Goal: Task Accomplishment & Management: Complete application form

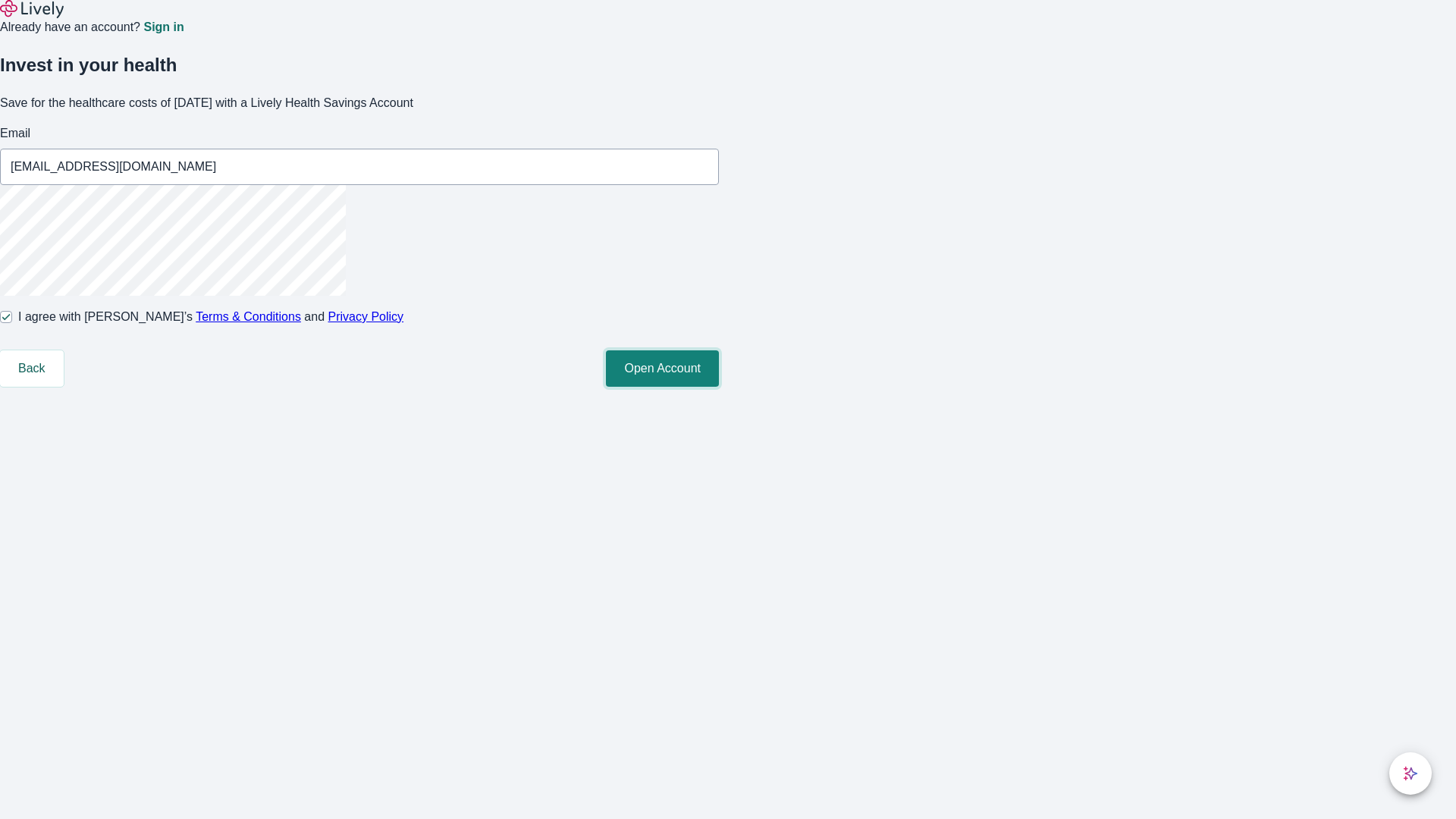
click at [718, 387] on button "Open Account" at bounding box center [663, 369] width 113 height 37
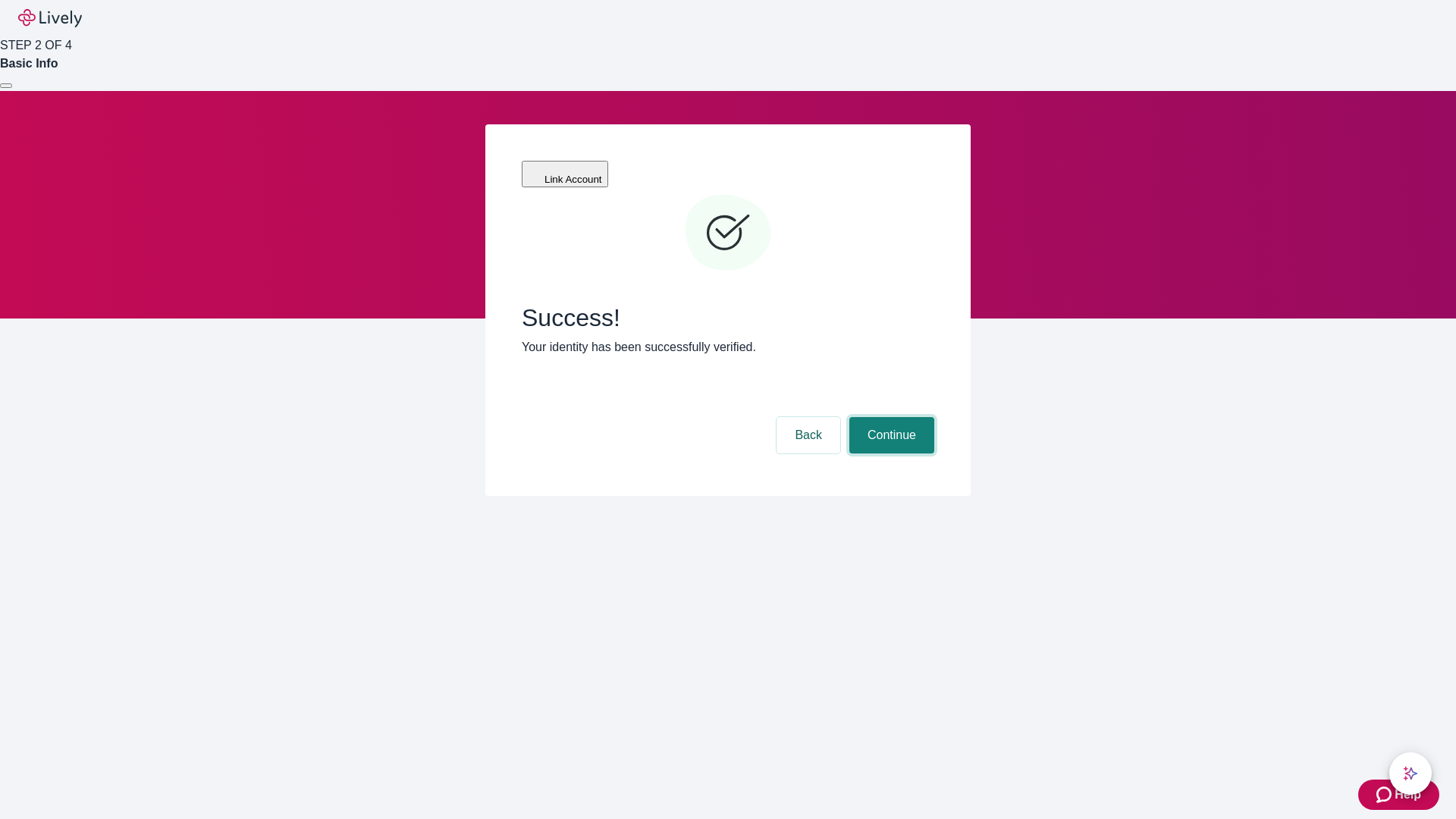
click at [889, 417] on button "Continue" at bounding box center [891, 436] width 85 height 37
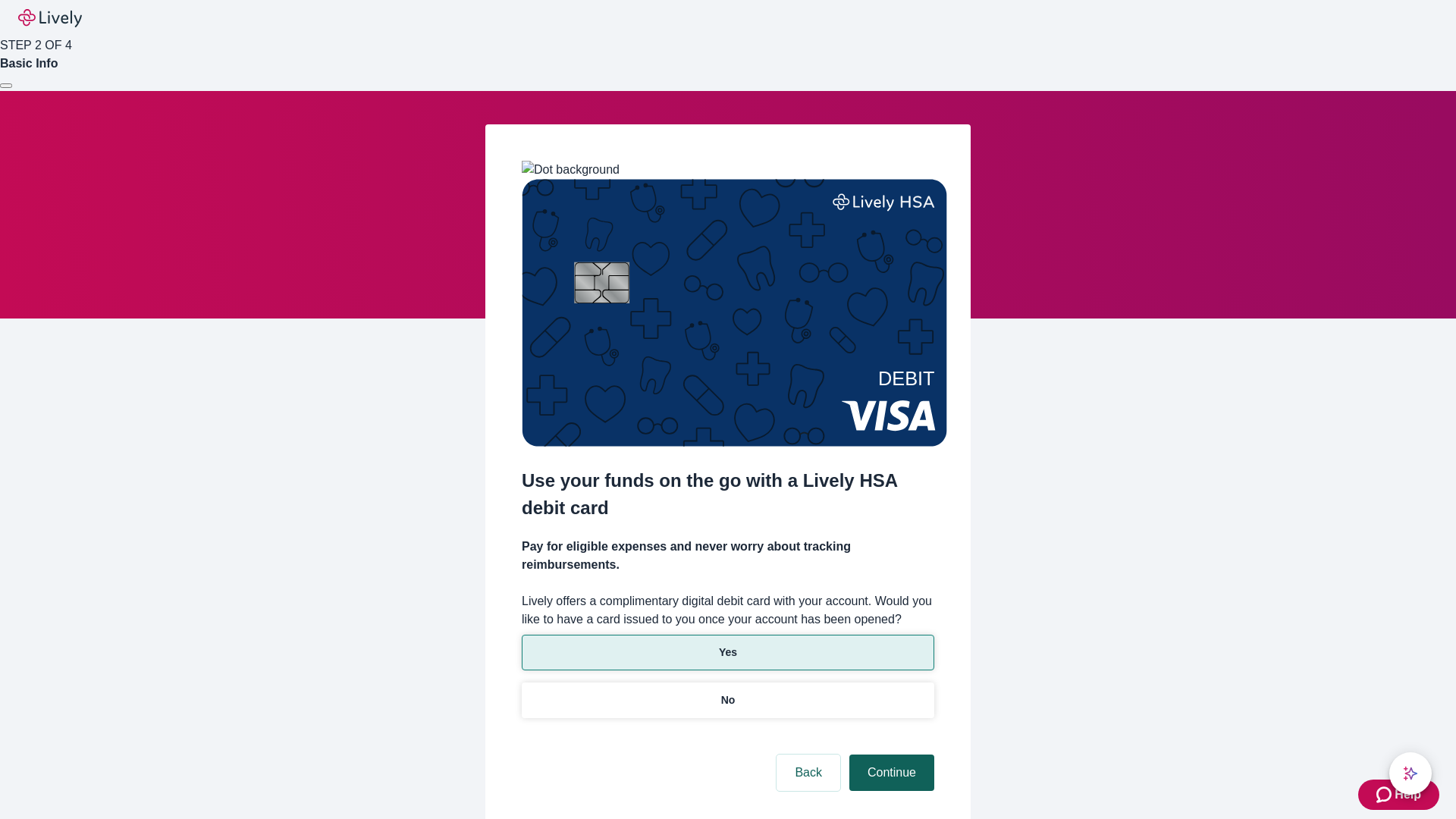
click at [727, 692] on p "No" at bounding box center [728, 699] width 15 height 16
click at [889, 754] on button "Continue" at bounding box center [891, 772] width 85 height 37
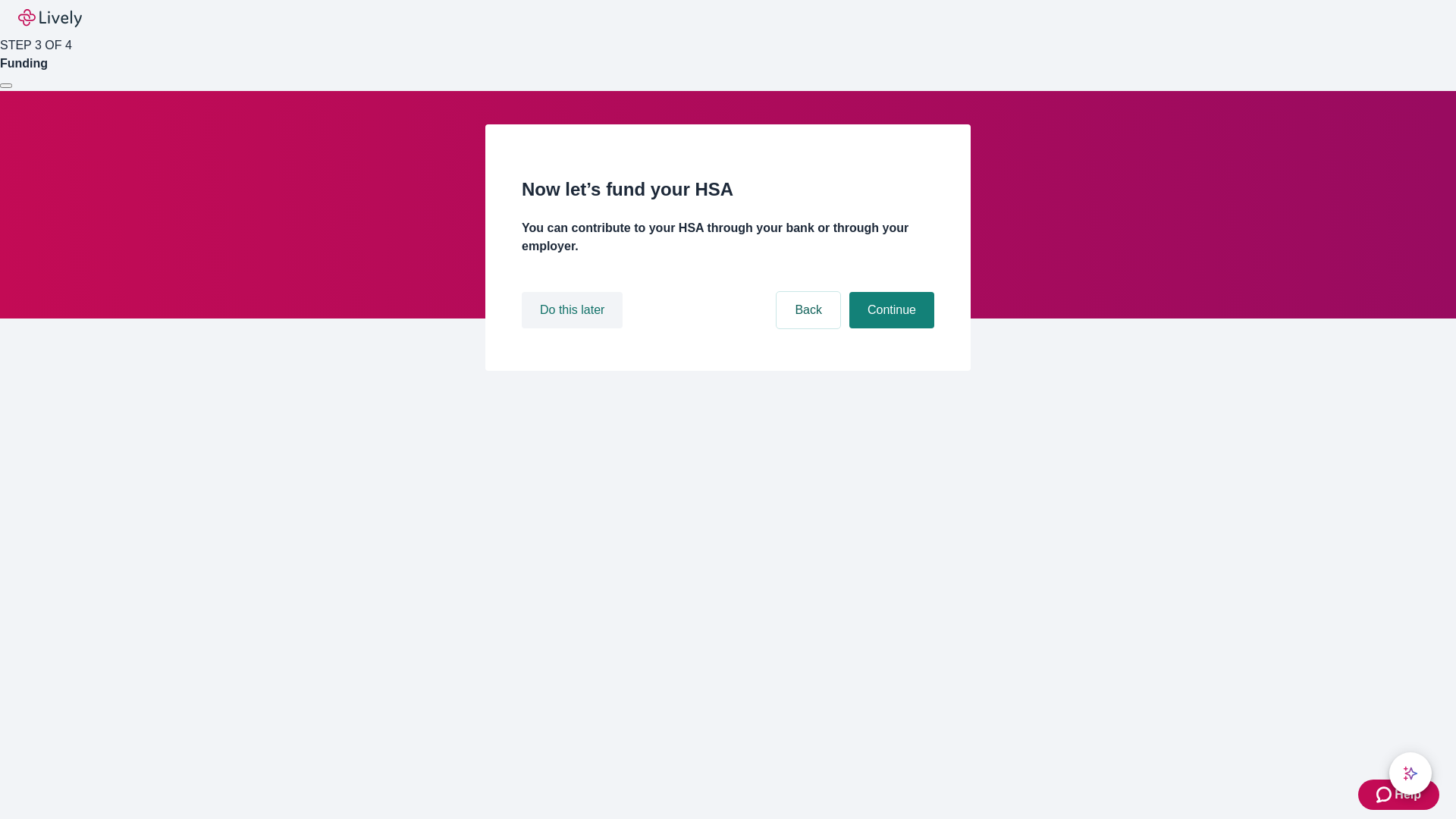
click at [574, 329] on button "Do this later" at bounding box center [571, 310] width 100 height 37
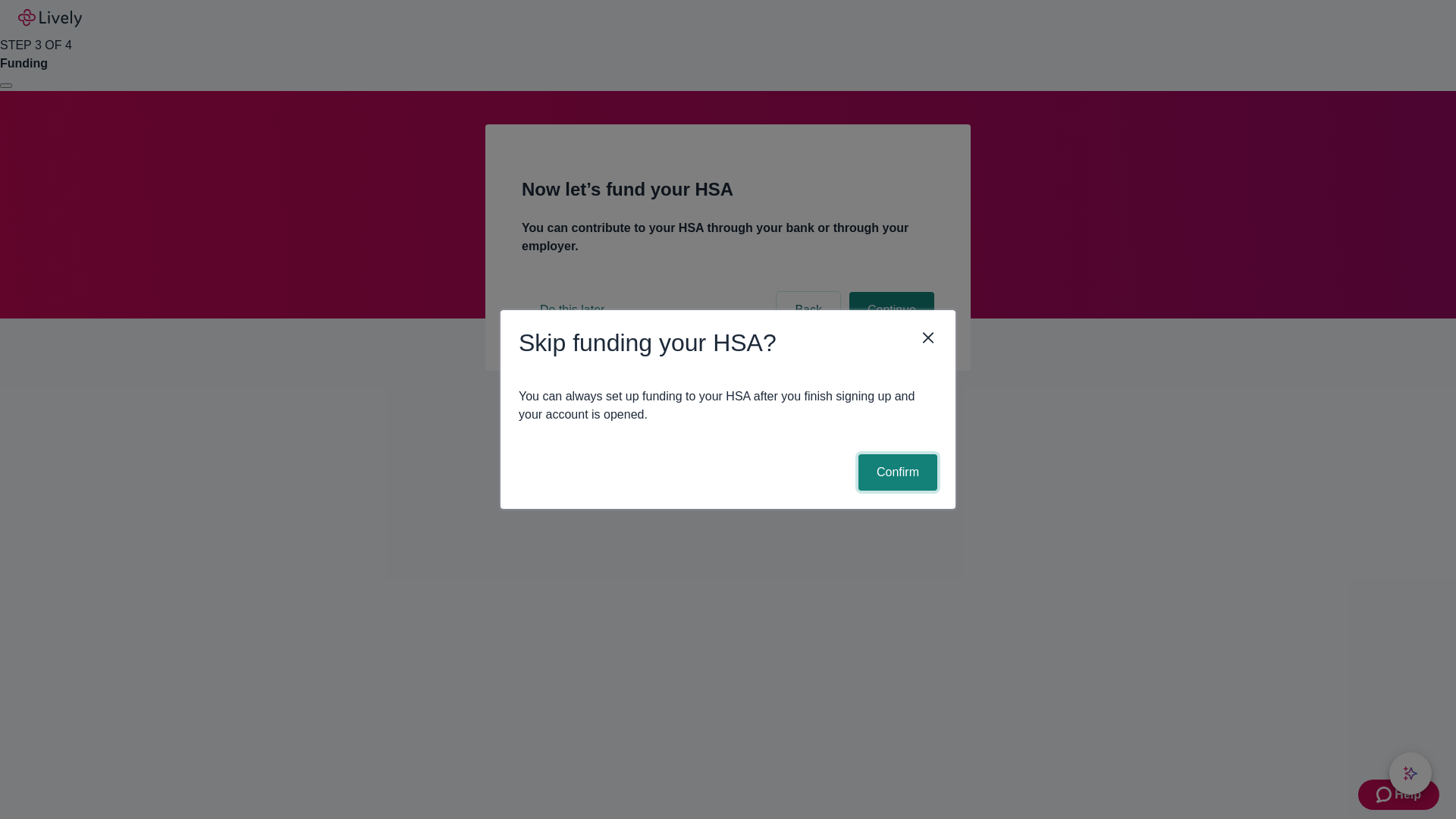
click at [896, 472] on button "Confirm" at bounding box center [897, 472] width 79 height 37
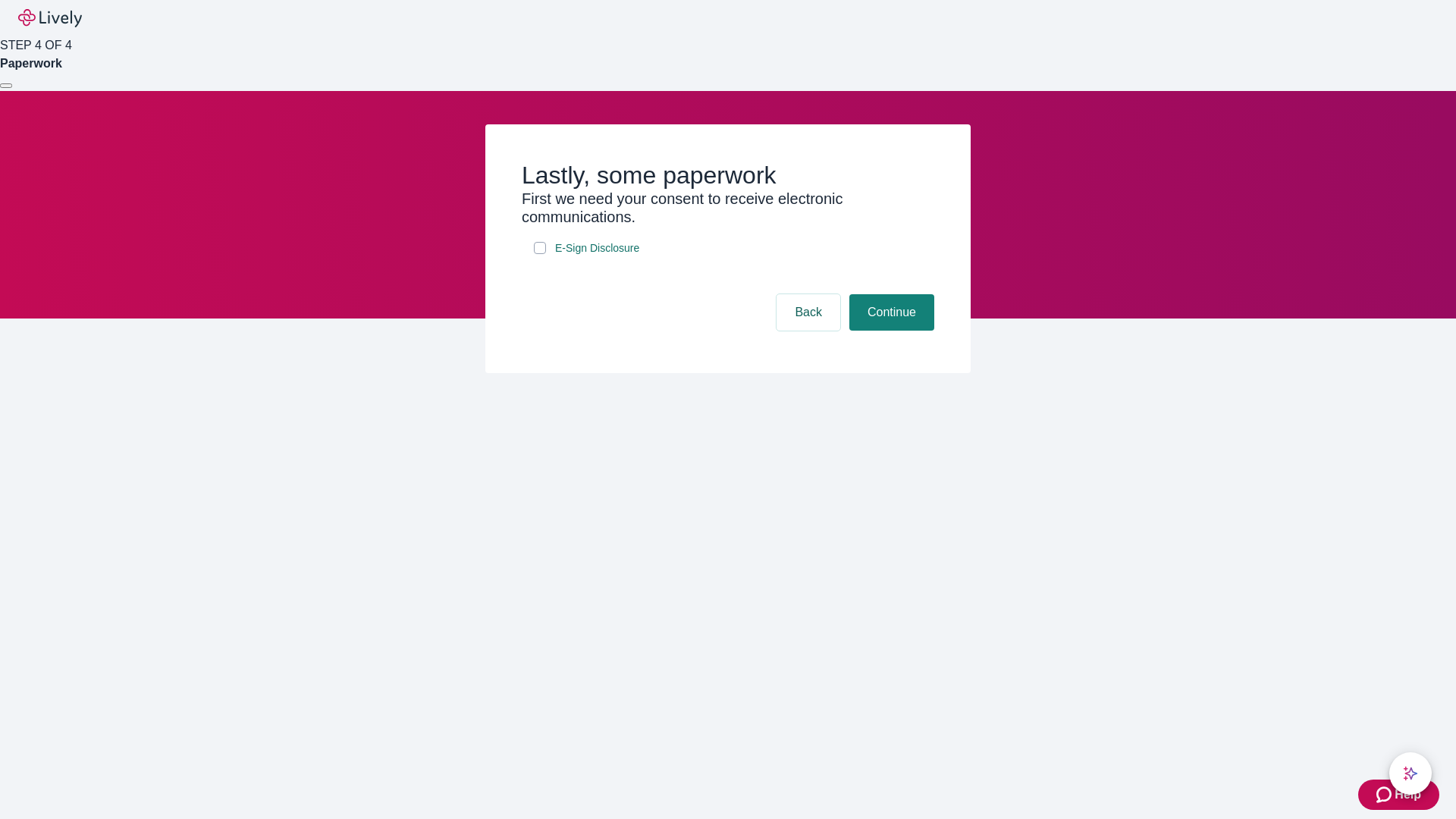
click at [539, 254] on input "E-Sign Disclosure" at bounding box center [539, 247] width 12 height 12
checkbox input "true"
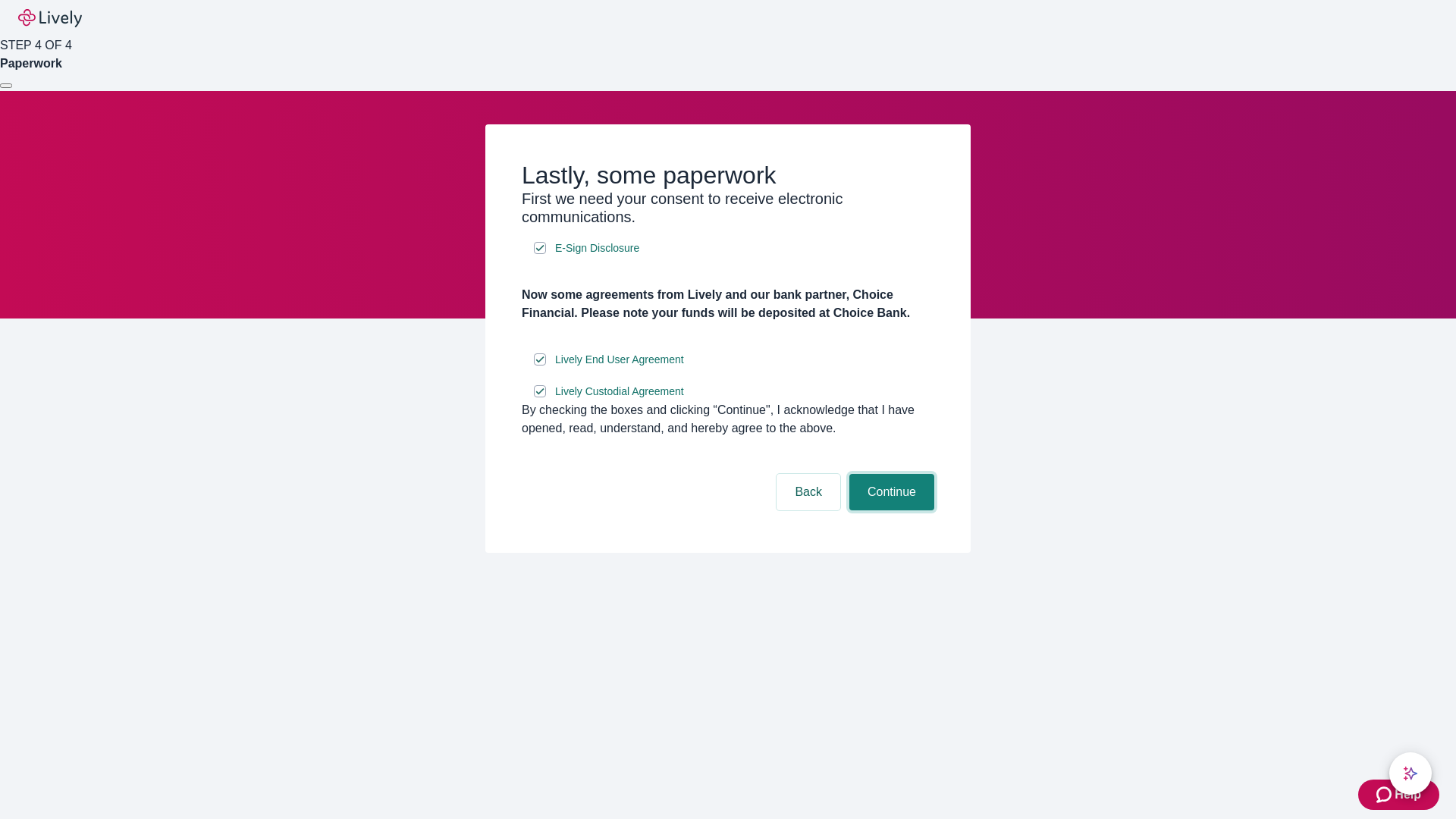
click at [889, 510] on button "Continue" at bounding box center [891, 492] width 85 height 37
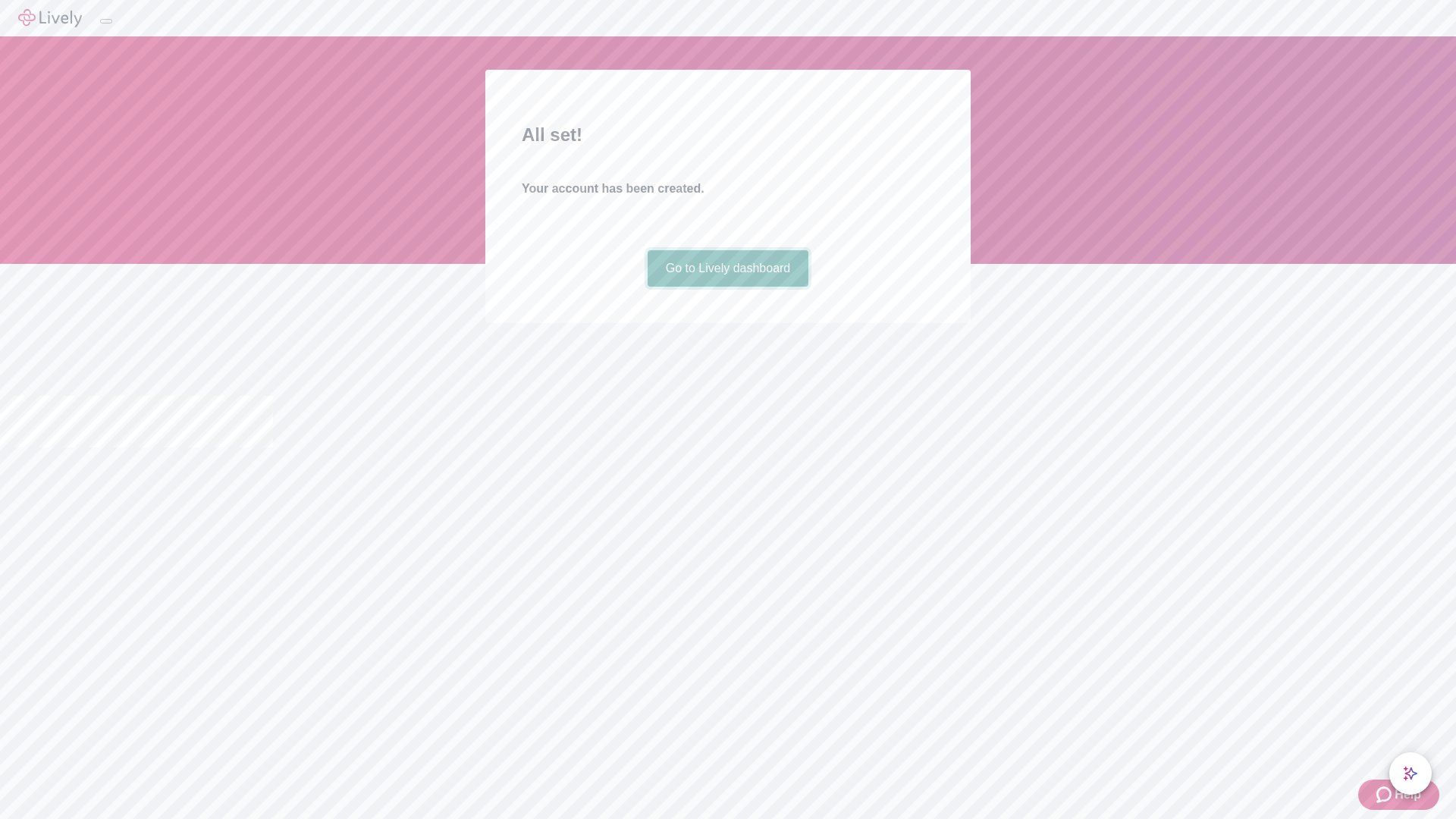
click at [727, 287] on link "Go to Lively dashboard" at bounding box center [728, 268] width 162 height 37
